Goal: Check status: Check status

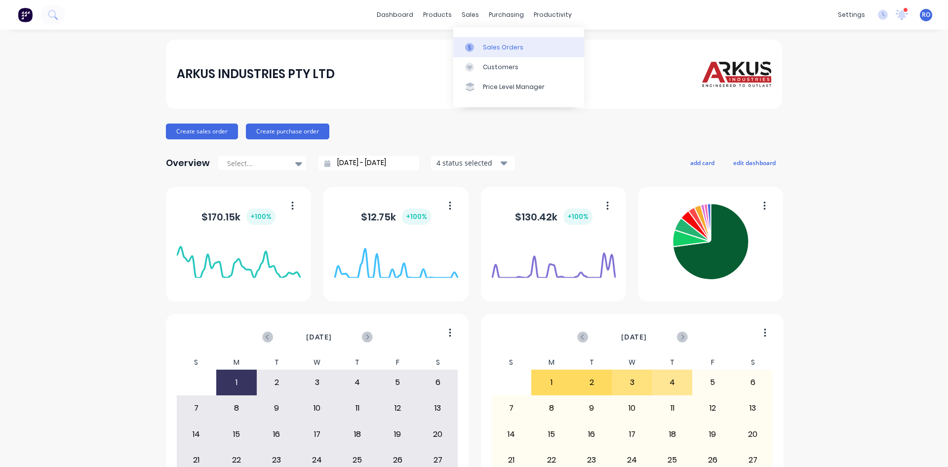
click at [501, 50] on div "Sales Orders" at bounding box center [503, 47] width 40 height 9
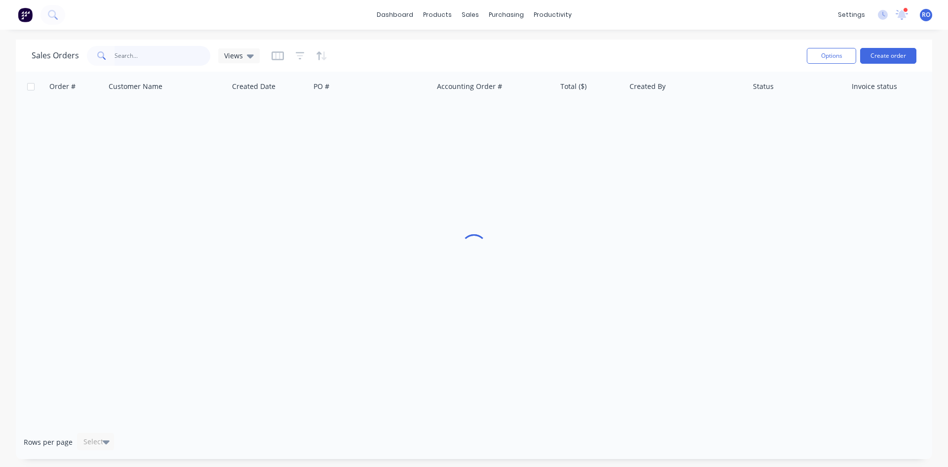
click at [150, 47] on input "text" at bounding box center [163, 56] width 96 height 20
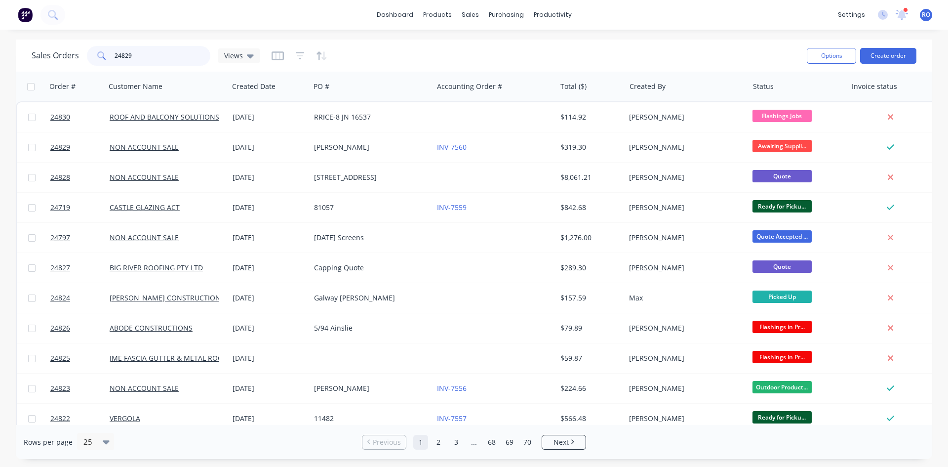
type input "24829"
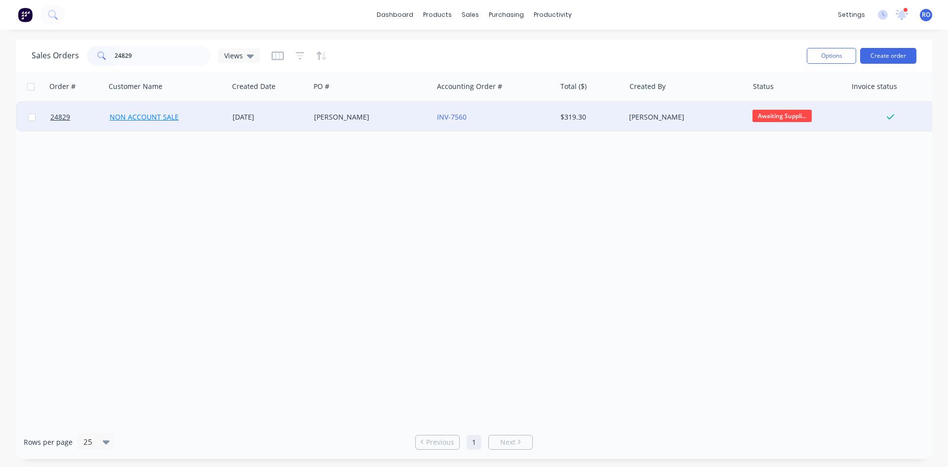
click at [162, 115] on link "NON ACCOUNT SALE" at bounding box center [144, 116] width 69 height 9
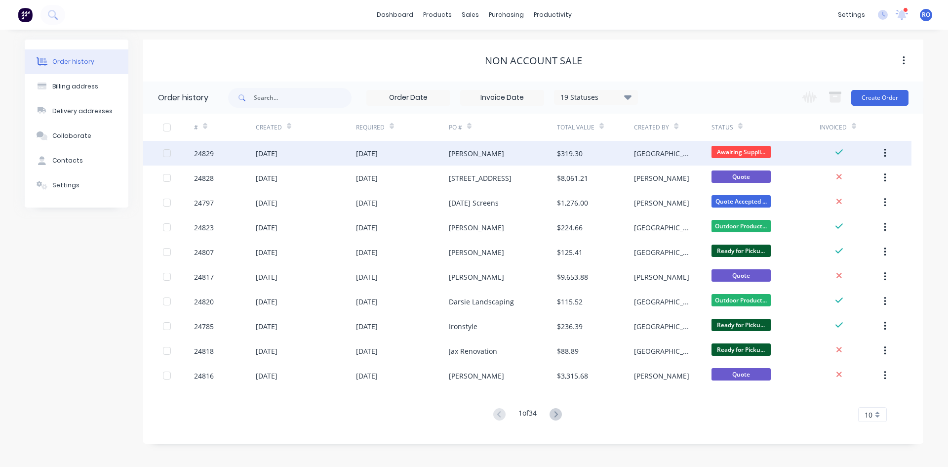
click at [695, 150] on div "[GEOGRAPHIC_DATA]" at bounding box center [672, 153] width 77 height 25
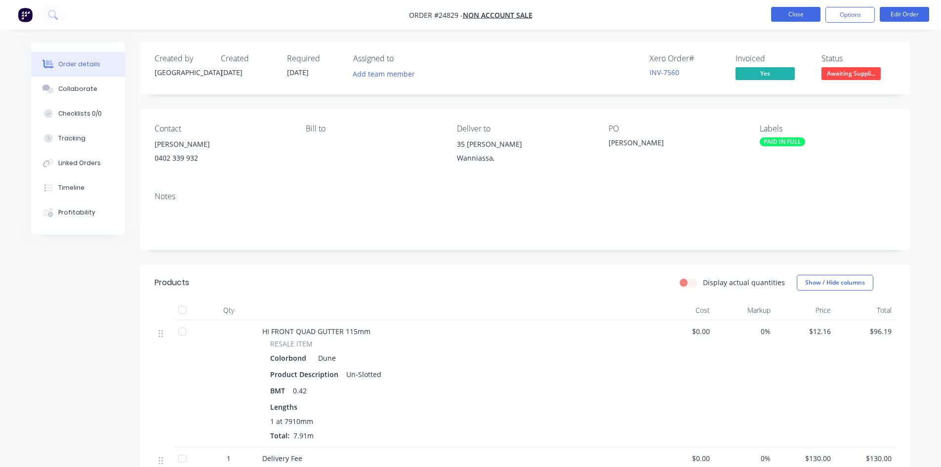
click at [800, 12] on button "Close" at bounding box center [795, 14] width 49 height 15
